Goal: Task Accomplishment & Management: Use online tool/utility

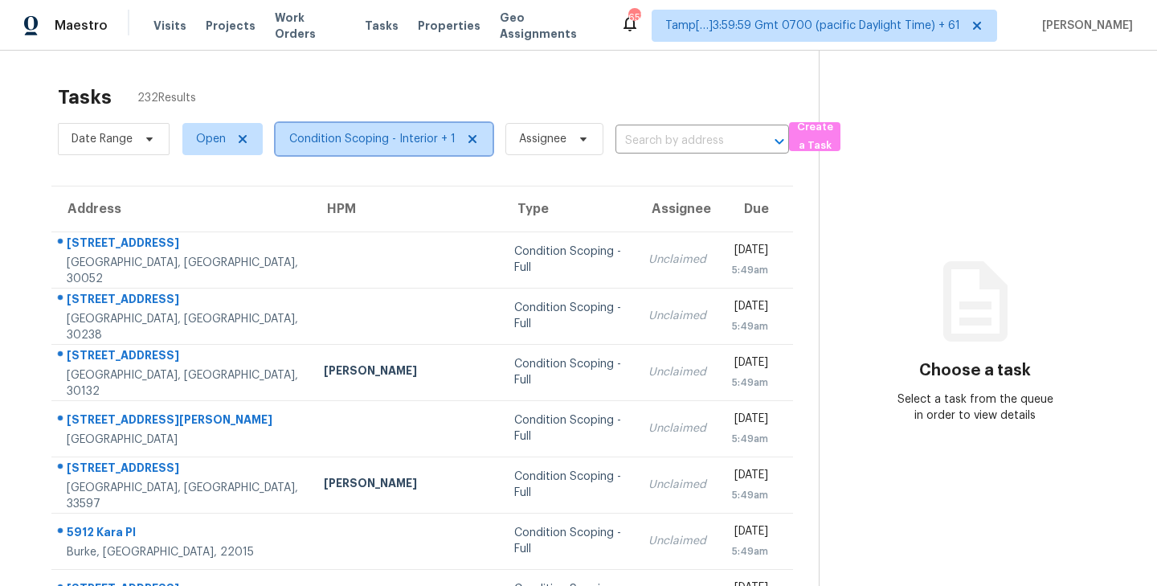
click at [470, 133] on icon at bounding box center [472, 139] width 13 height 13
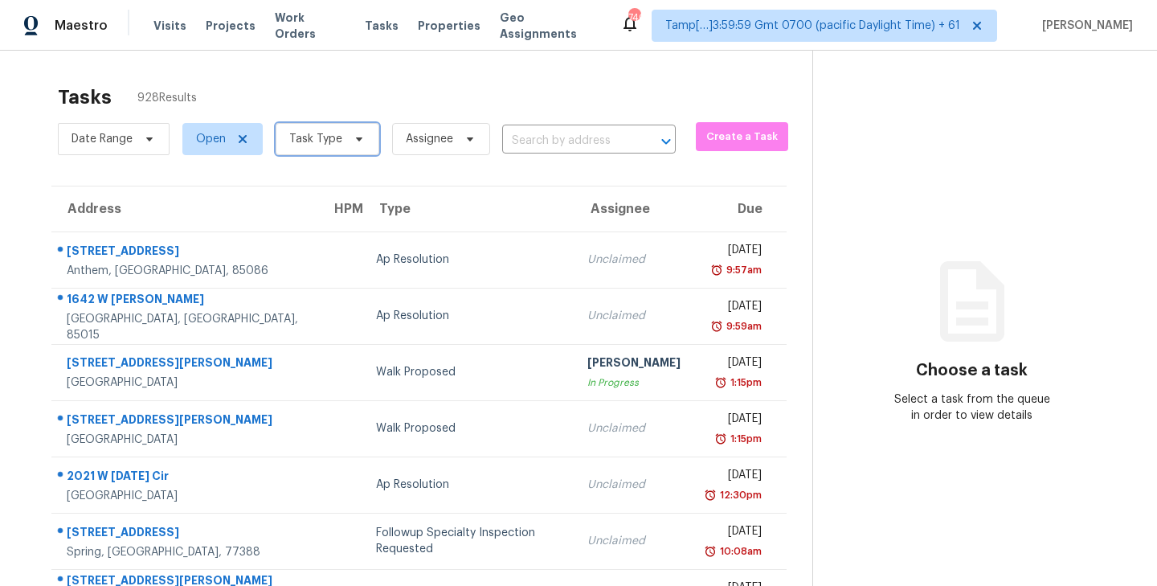
click at [365, 142] on span "Task Type" at bounding box center [328, 139] width 104 height 32
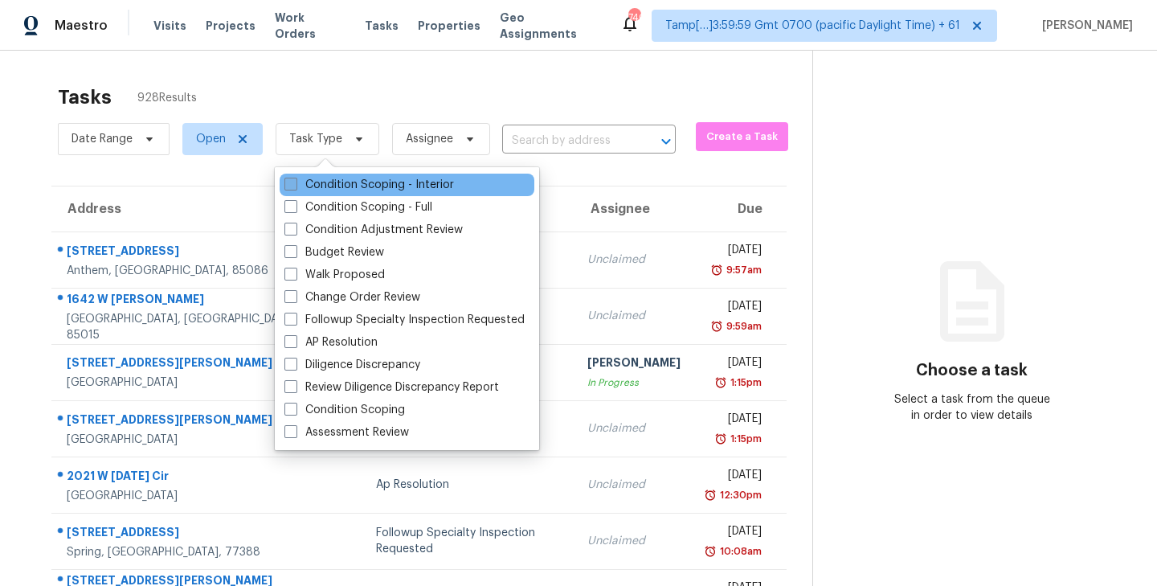
click at [290, 183] on span at bounding box center [290, 184] width 13 height 13
click at [290, 183] on input "Condition Scoping - Interior" at bounding box center [289, 182] width 10 height 10
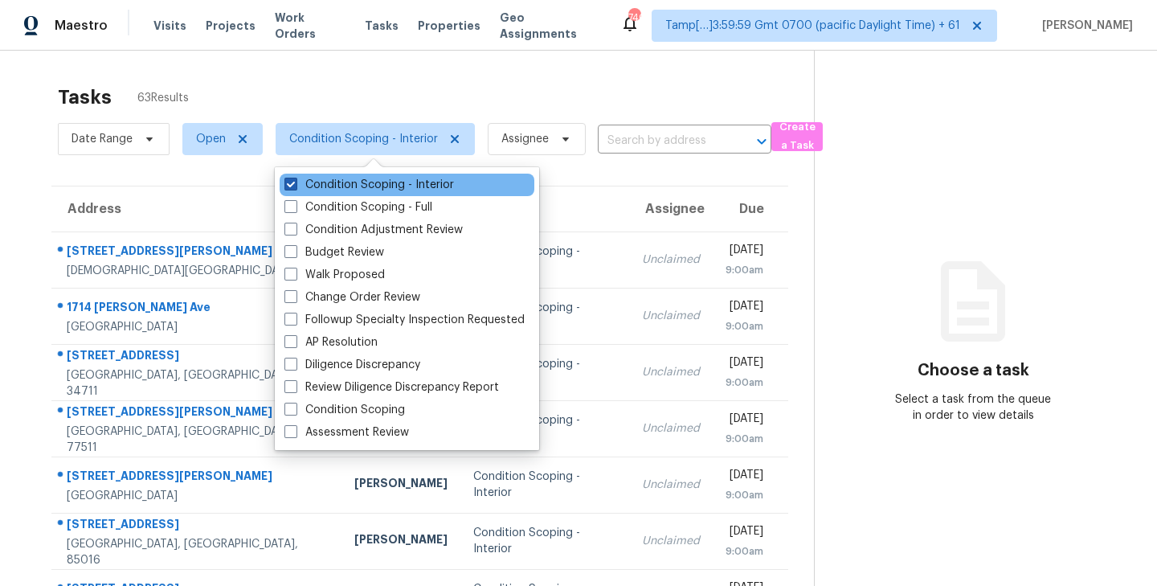
click at [289, 183] on span at bounding box center [290, 184] width 13 height 13
click at [289, 183] on input "Condition Scoping - Interior" at bounding box center [289, 182] width 10 height 10
checkbox input "false"
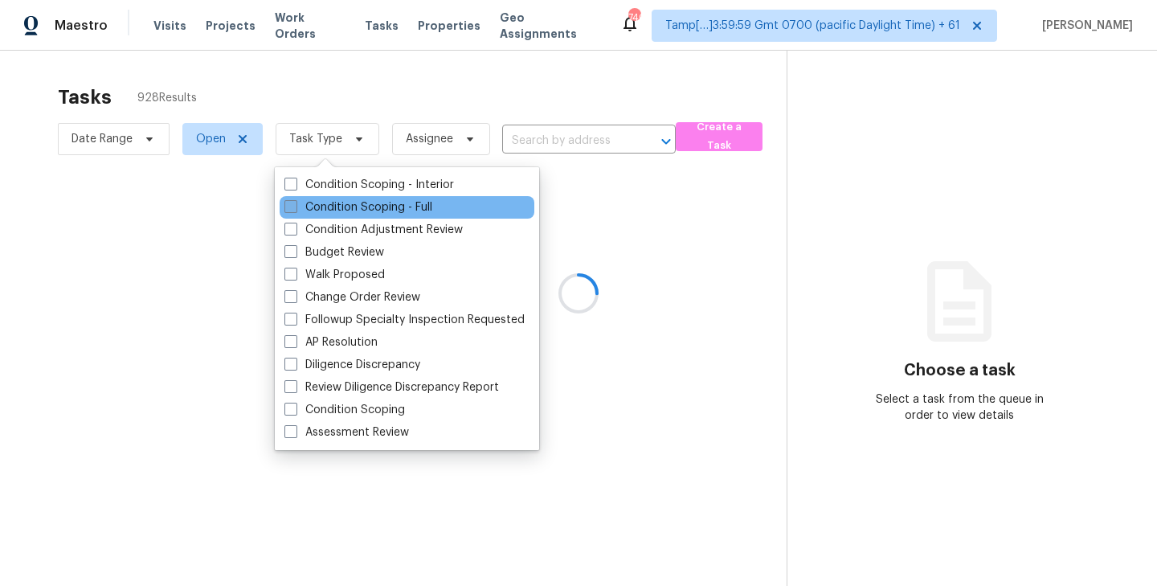
click at [289, 211] on span at bounding box center [290, 206] width 13 height 13
click at [289, 210] on input "Condition Scoping - Full" at bounding box center [289, 204] width 10 height 10
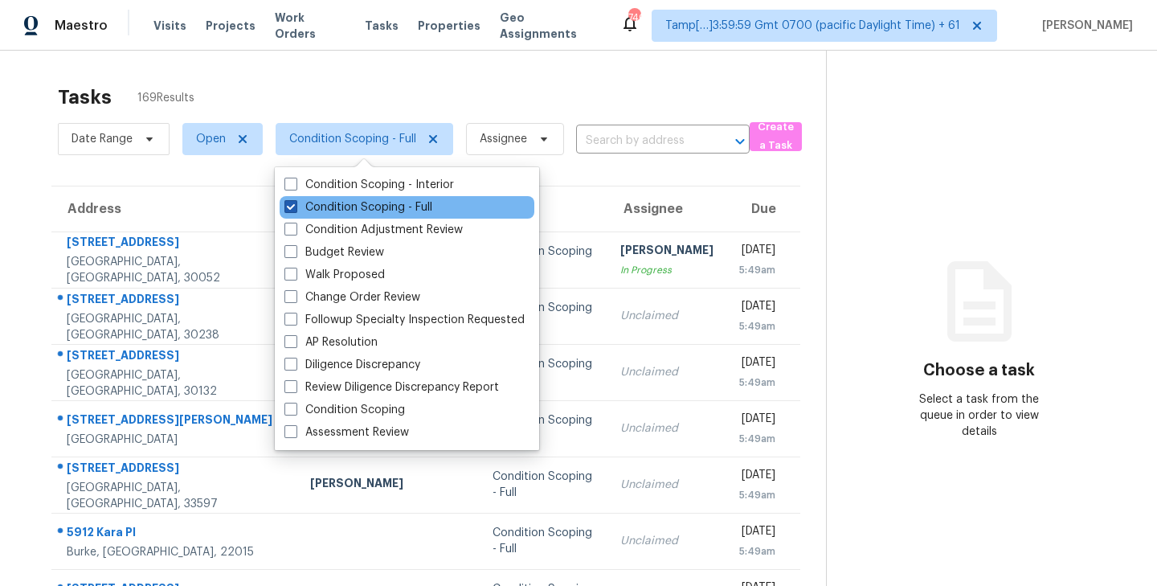
click at [291, 211] on span at bounding box center [290, 206] width 13 height 13
click at [291, 210] on input "Condition Scoping - Full" at bounding box center [289, 204] width 10 height 10
checkbox input "false"
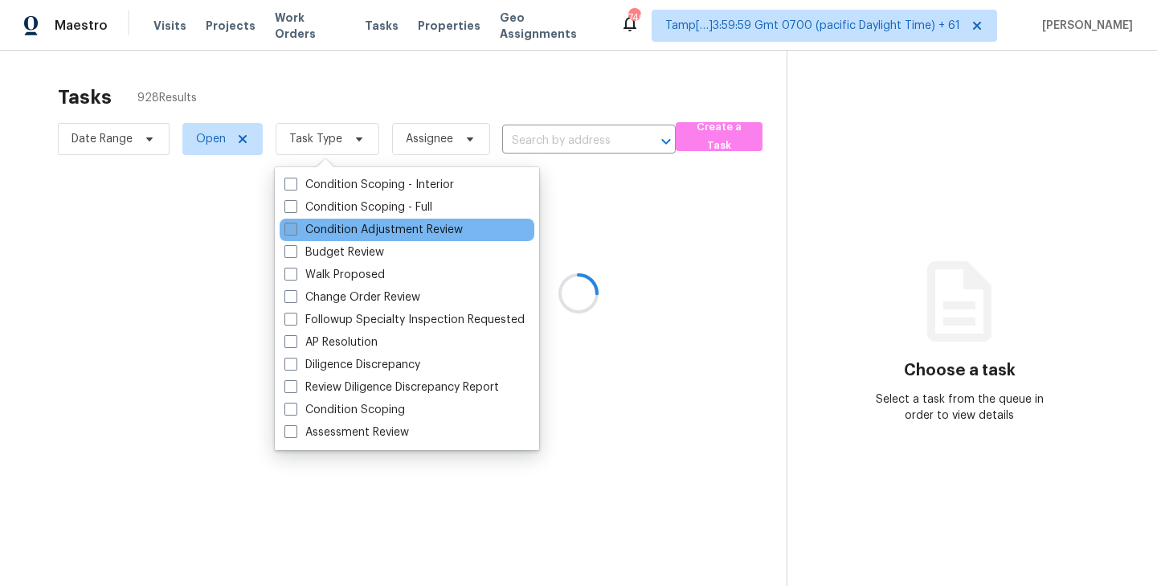
click at [291, 231] on span at bounding box center [290, 228] width 13 height 13
click at [291, 231] on input "Condition Adjustment Review" at bounding box center [289, 227] width 10 height 10
checkbox input "true"
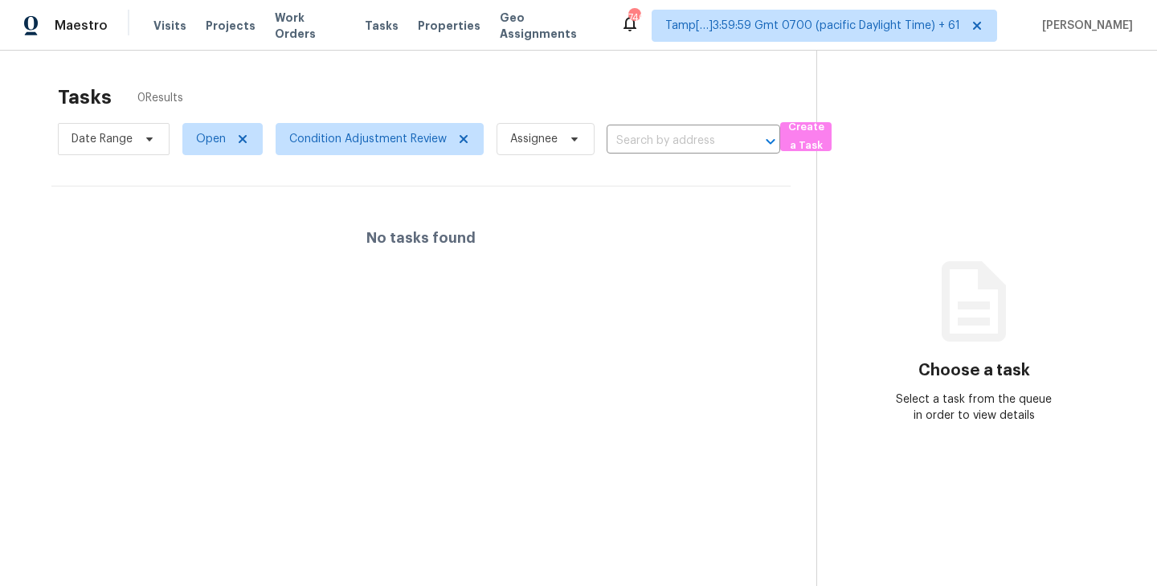
click at [465, 93] on div "Tasks 0 Results" at bounding box center [437, 97] width 758 height 42
click at [434, 143] on span "Condition Adjustment Review" at bounding box center [367, 139] width 157 height 16
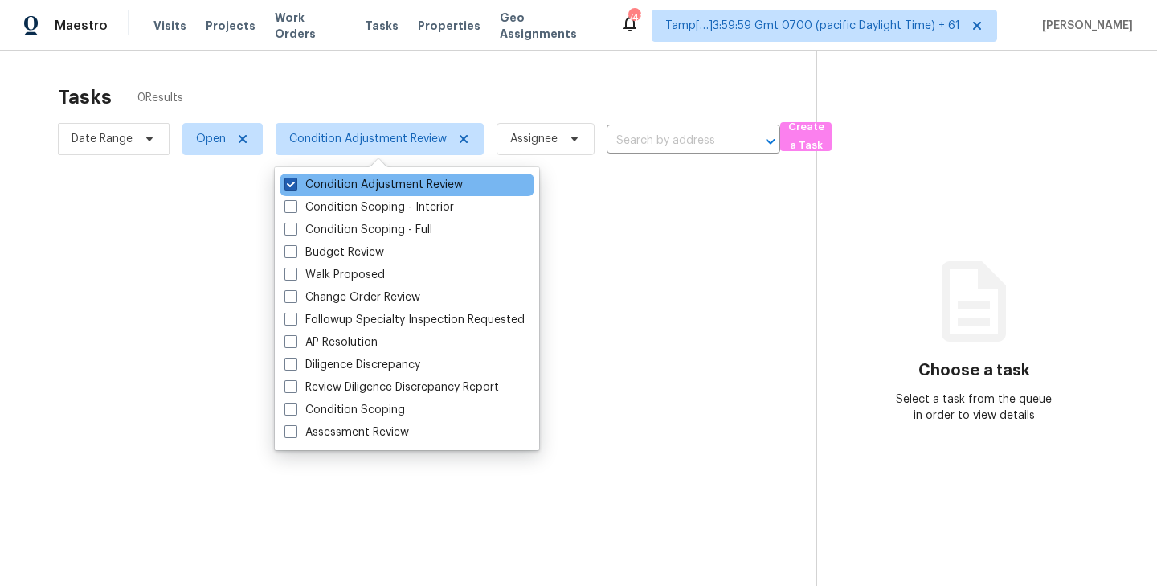
click at [296, 186] on span at bounding box center [290, 184] width 13 height 13
click at [295, 186] on input "Condition Adjustment Review" at bounding box center [289, 182] width 10 height 10
checkbox input "false"
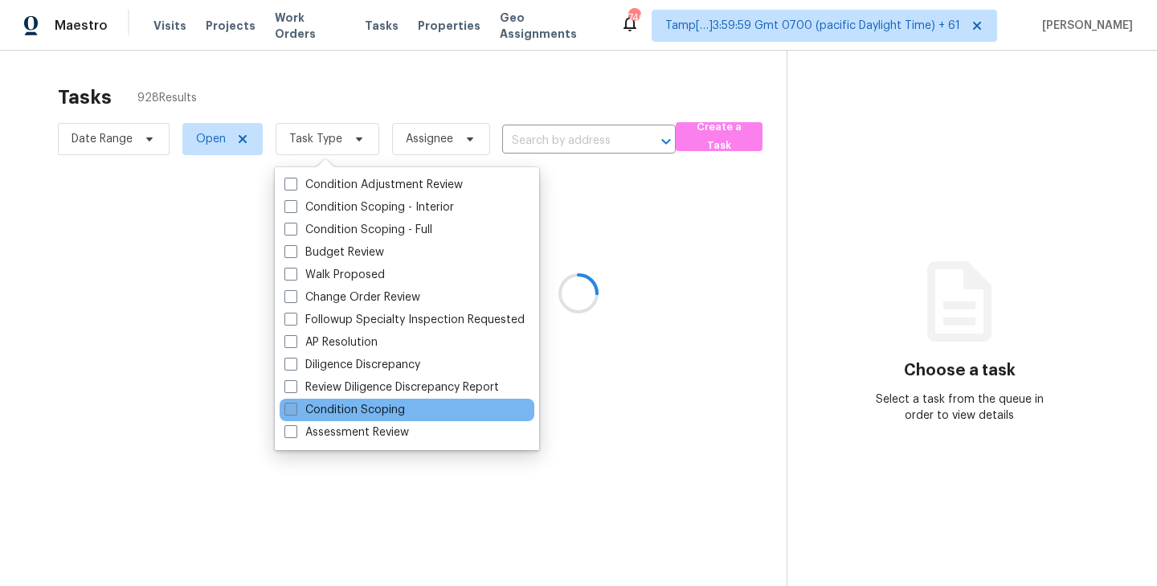
click at [289, 410] on span at bounding box center [290, 408] width 13 height 13
click at [289, 410] on input "Condition Scoping" at bounding box center [289, 407] width 10 height 10
checkbox input "true"
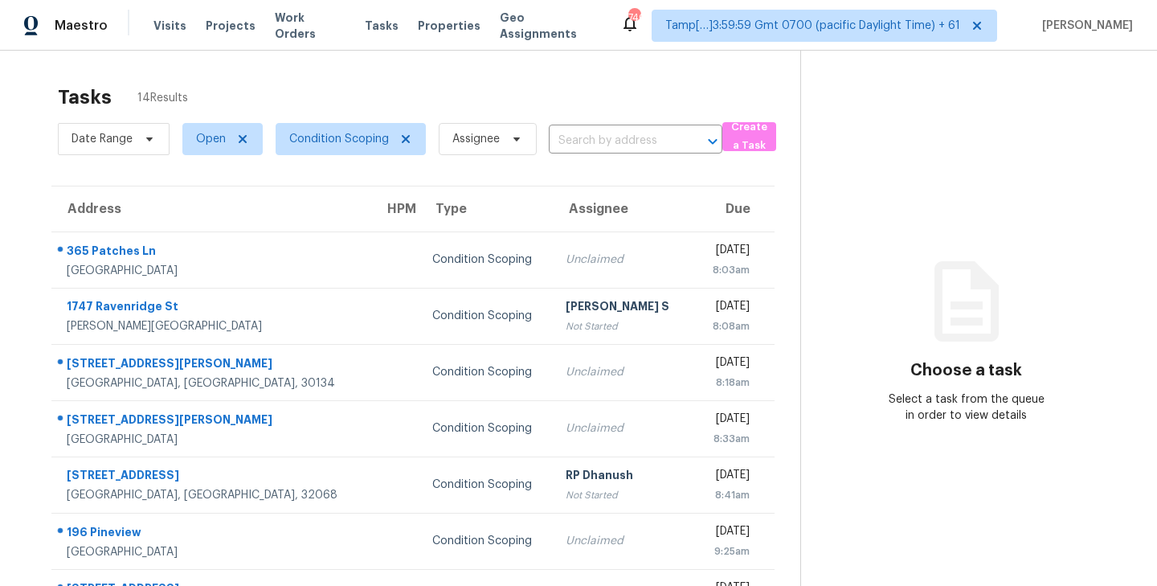
click at [488, 85] on div "Tasks 14 Results" at bounding box center [429, 97] width 742 height 42
click at [404, 139] on icon at bounding box center [406, 139] width 8 height 8
